Goal: Check status: Check status

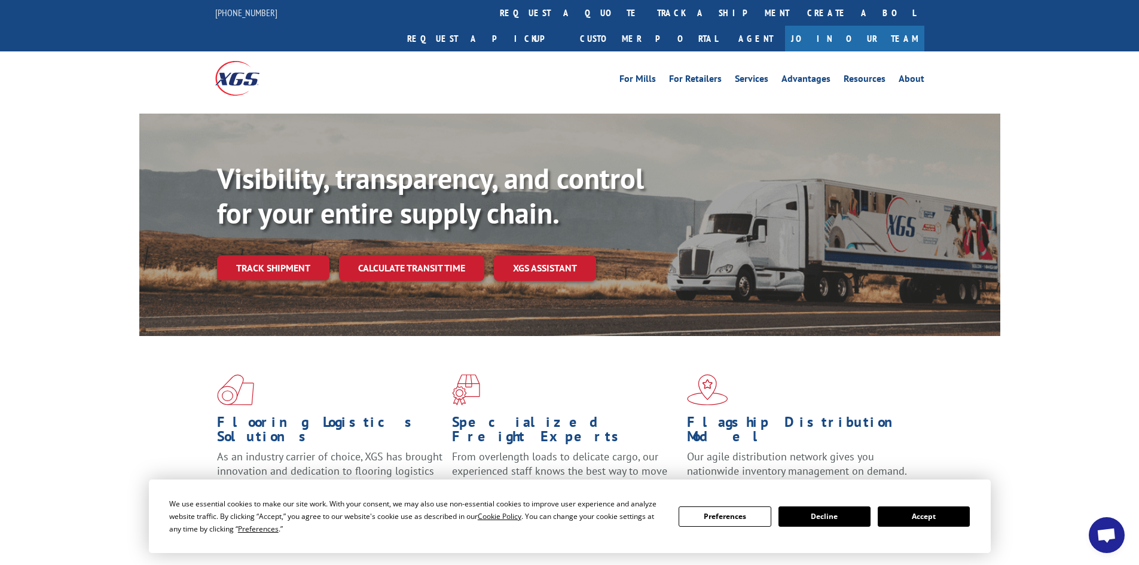
click at [936, 518] on button "Accept" at bounding box center [924, 517] width 92 height 20
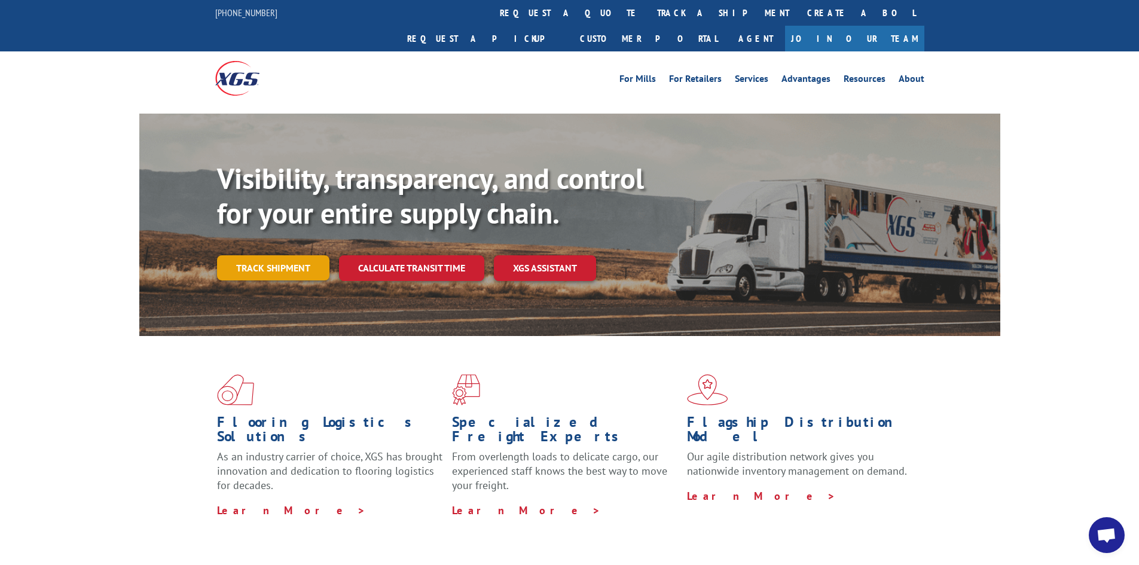
click at [281, 255] on link "Track shipment" at bounding box center [273, 267] width 112 height 25
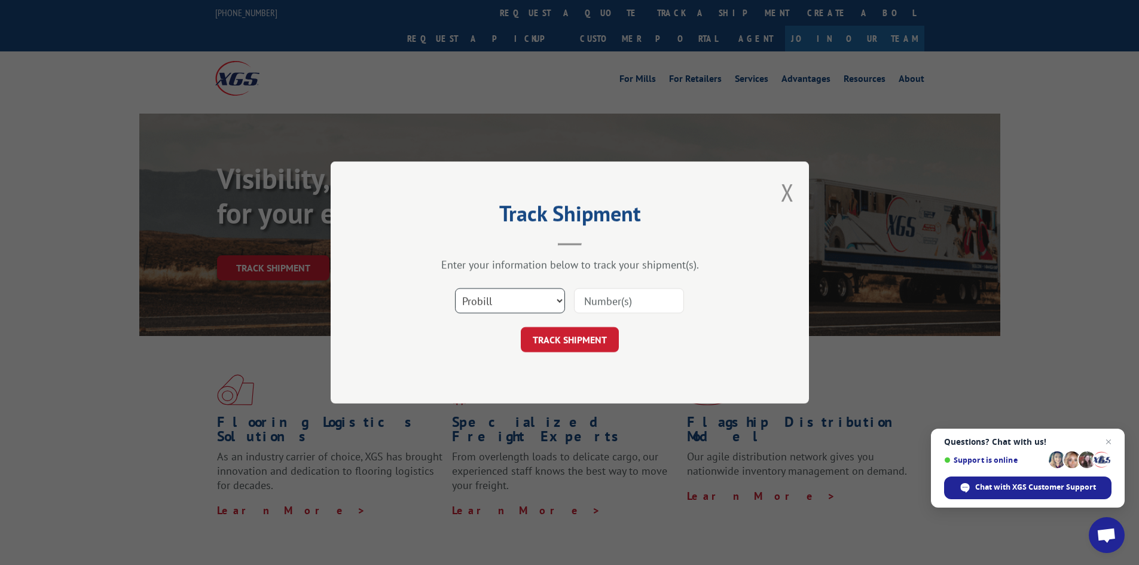
click at [475, 307] on select "Select category... Probill BOL PO" at bounding box center [510, 300] width 110 height 25
select select "po"
click at [455, 288] on select "Select category... Probill BOL PO" at bounding box center [510, 300] width 110 height 25
click at [596, 293] on input at bounding box center [629, 300] width 110 height 25
paste input "62546653"
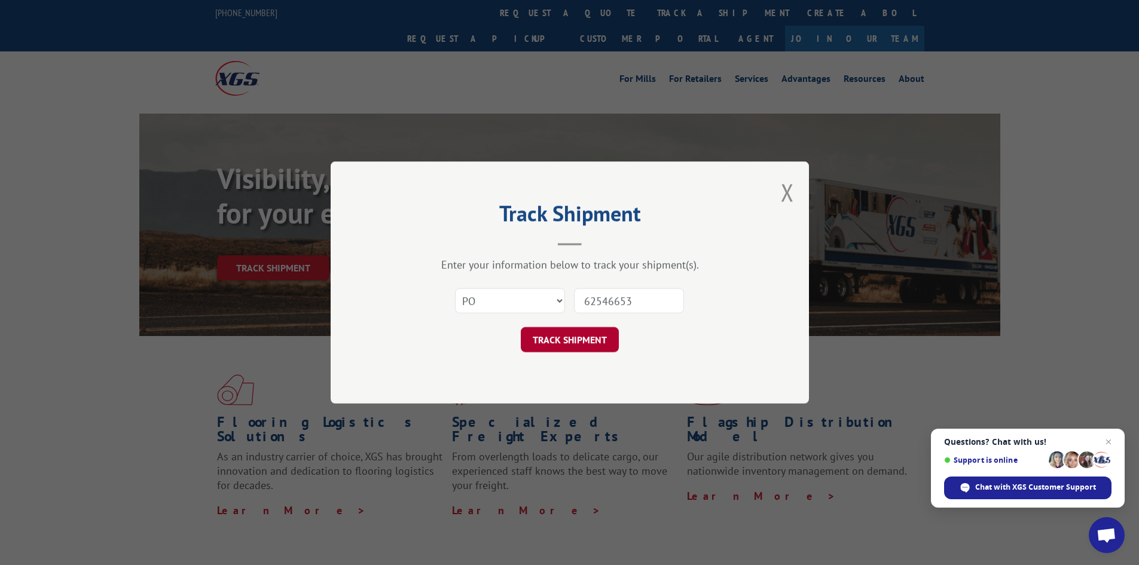
type input "62546653"
click at [554, 335] on button "TRACK SHIPMENT" at bounding box center [570, 339] width 98 height 25
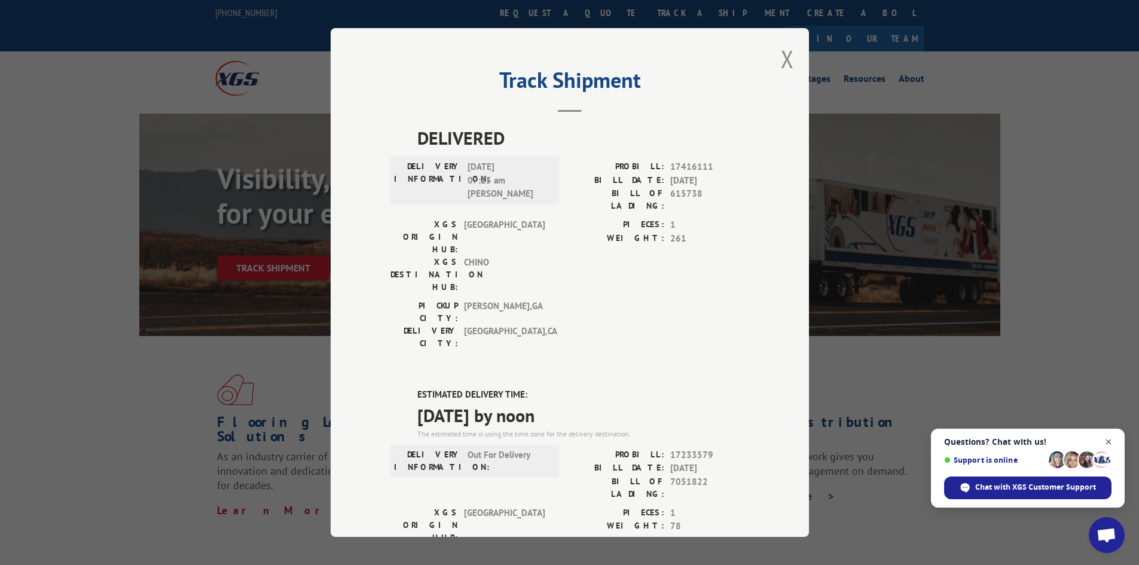
click at [1107, 440] on span "Close chat" at bounding box center [1109, 442] width 15 height 15
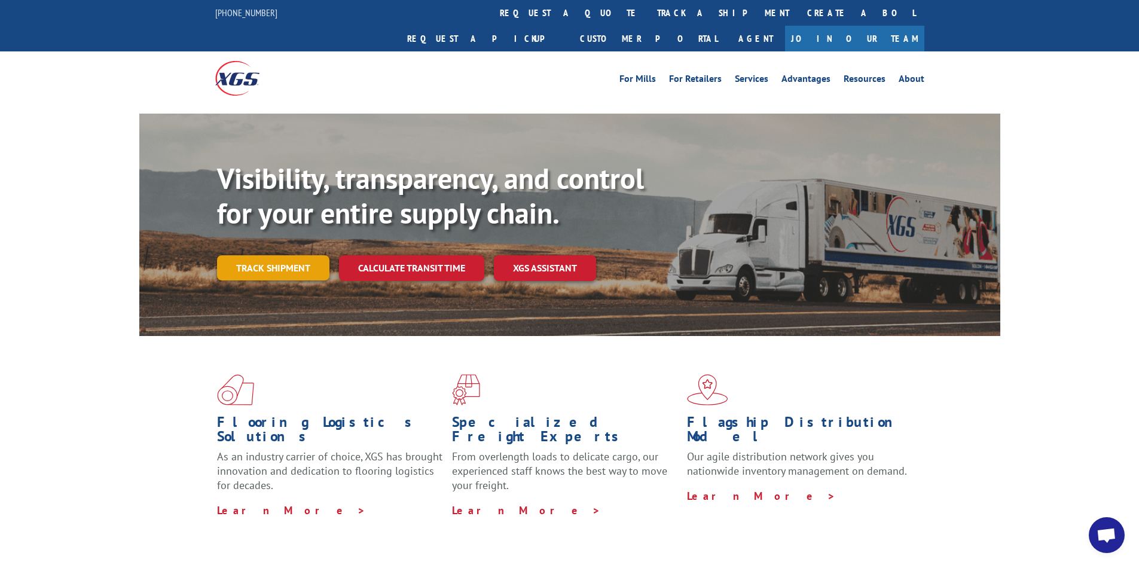
click at [273, 255] on link "Track shipment" at bounding box center [273, 267] width 112 height 25
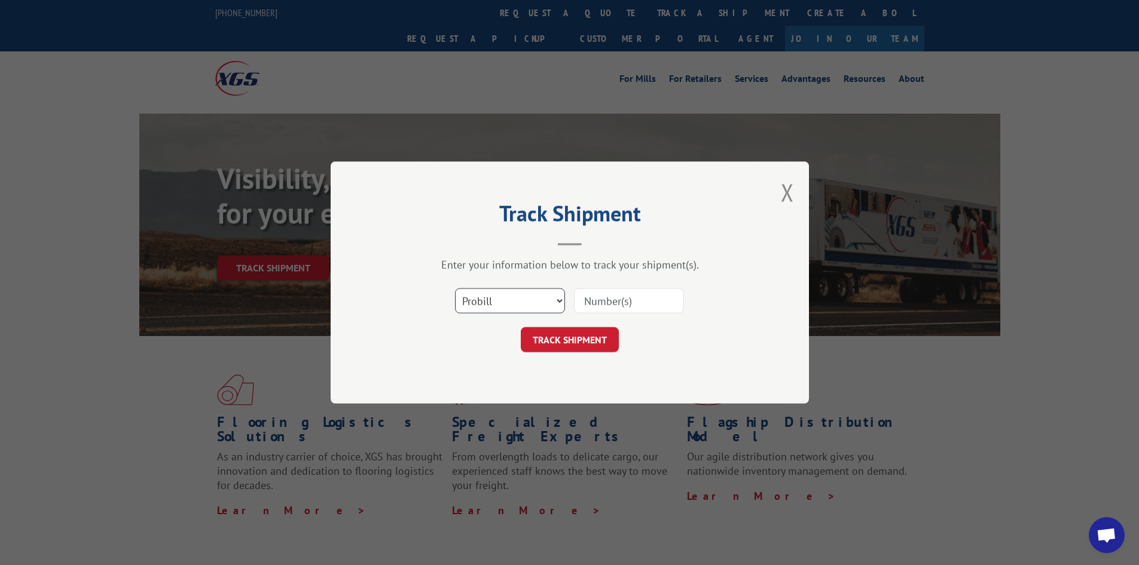
click at [526, 300] on select "Select category... Probill BOL PO" at bounding box center [510, 300] width 110 height 25
select select "po"
click at [455, 288] on select "Select category... Probill BOL PO" at bounding box center [510, 300] width 110 height 25
paste input "62546670"
type input "62546670"
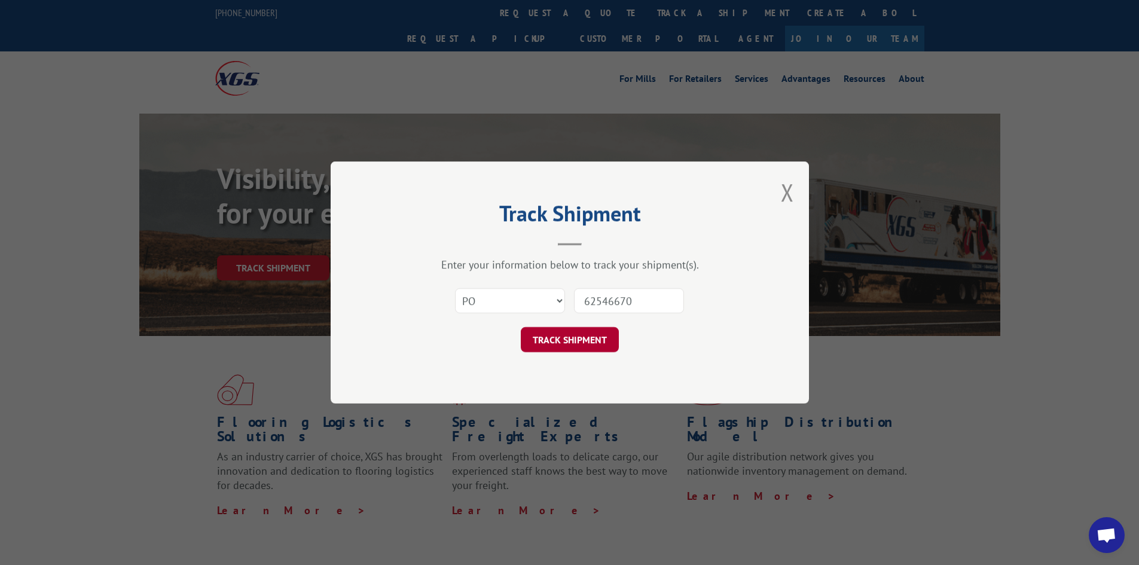
click at [572, 336] on button "TRACK SHIPMENT" at bounding box center [570, 339] width 98 height 25
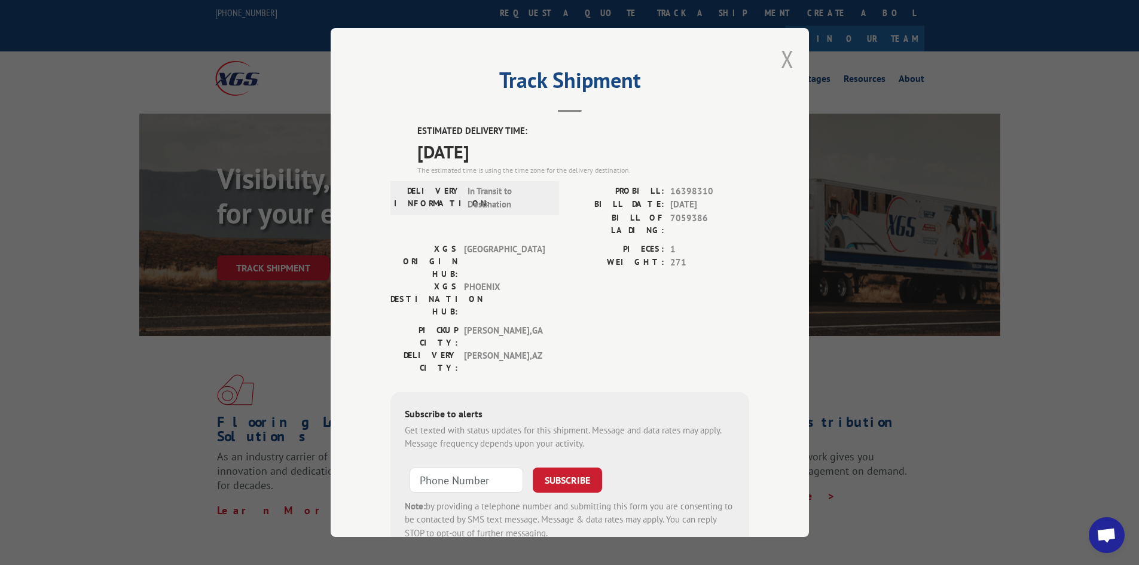
click at [783, 59] on button "Close modal" at bounding box center [787, 59] width 13 height 32
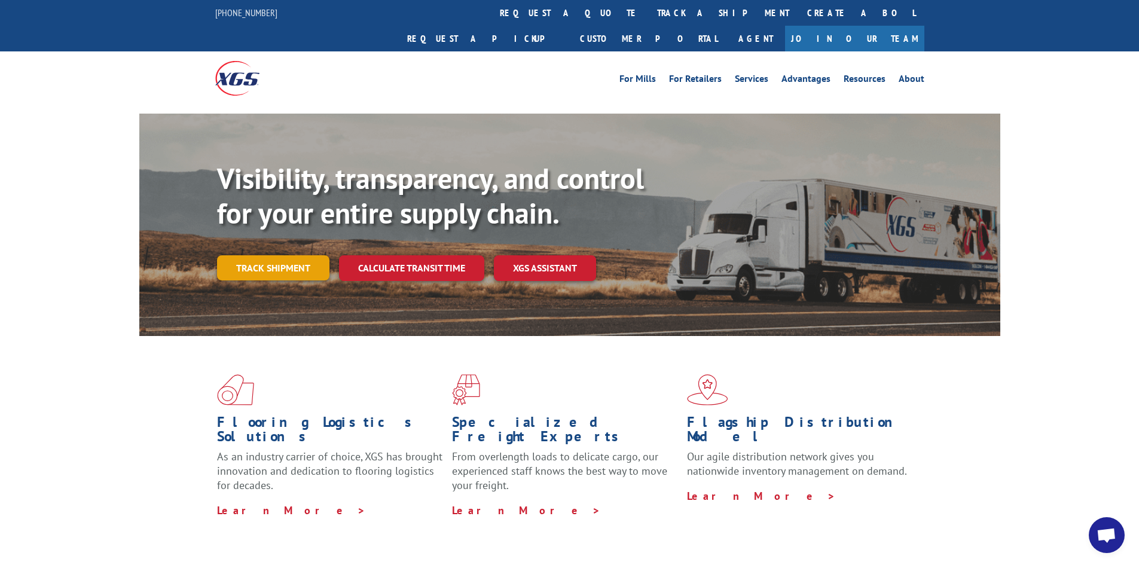
click at [257, 255] on link "Track shipment" at bounding box center [273, 267] width 112 height 25
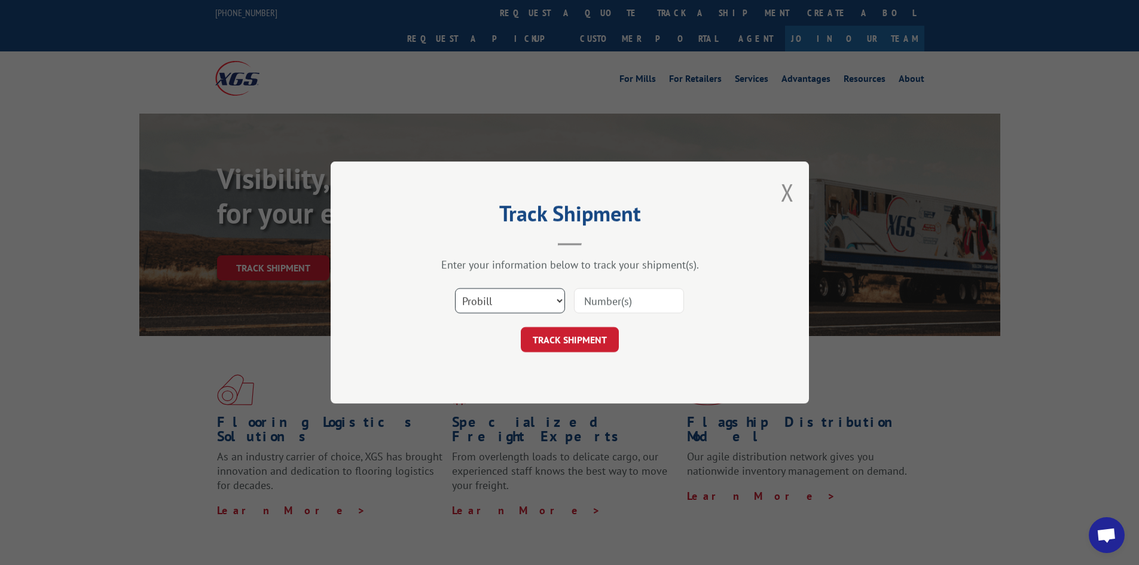
click at [523, 309] on select "Select category... Probill BOL PO" at bounding box center [510, 300] width 110 height 25
select select "po"
click at [455, 288] on select "Select category... Probill BOL PO" at bounding box center [510, 300] width 110 height 25
click at [600, 304] on input at bounding box center [629, 300] width 110 height 25
paste input "62546666"
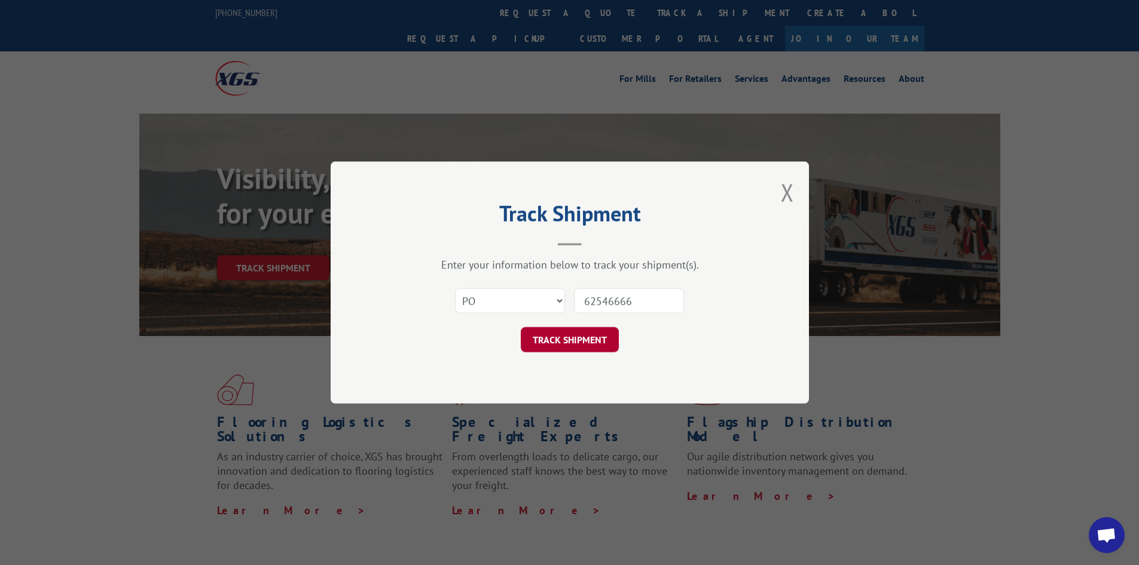
type input "62546666"
click at [575, 346] on button "TRACK SHIPMENT" at bounding box center [570, 339] width 98 height 25
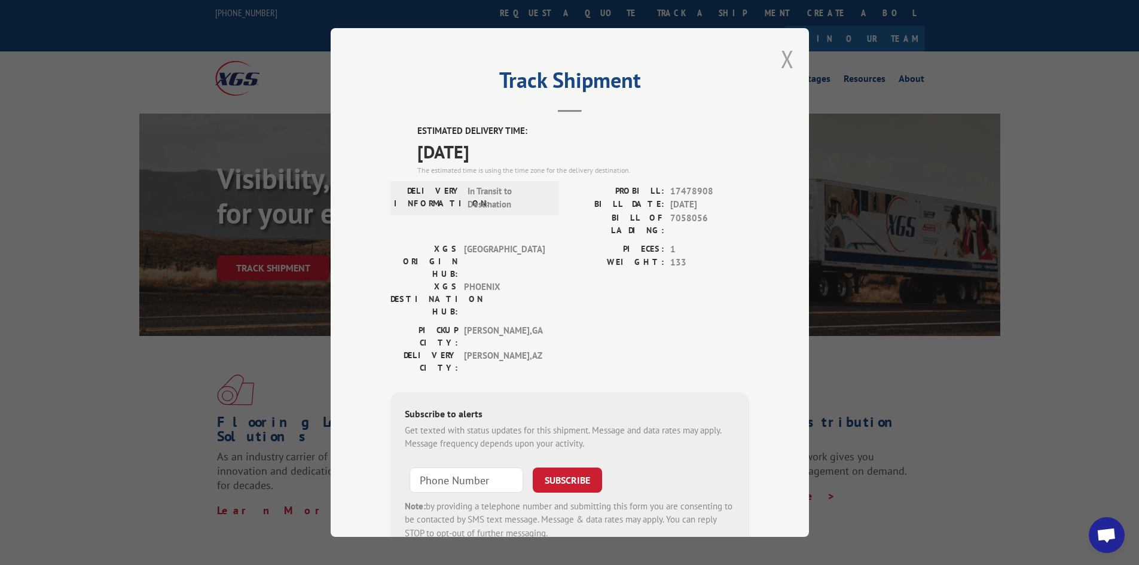
drag, startPoint x: 784, startPoint y: 56, endPoint x: 695, endPoint y: 2, distance: 103.8
click at [783, 56] on button "Close modal" at bounding box center [787, 59] width 13 height 32
